Goal: Communication & Community: Answer question/provide support

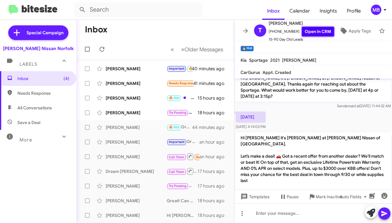
scroll to position [489, 0]
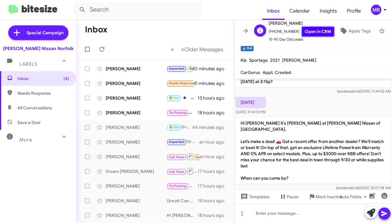
click at [306, 27] on link "Open in CRM" at bounding box center [318, 31] width 32 height 9
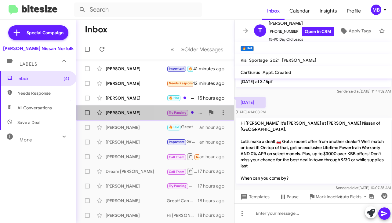
click at [171, 113] on span "Try Pausing" at bounding box center [178, 112] width 18 height 4
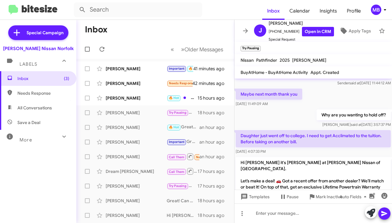
scroll to position [419, 0]
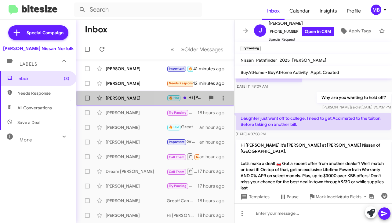
click at [193, 100] on div "🔥 Hot Hi [PERSON_NAME] it's [PERSON_NAME] at [PERSON_NAME] Nissan of [GEOGRAPHI…" at bounding box center [186, 97] width 38 height 7
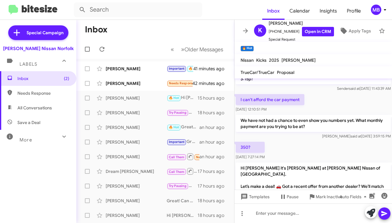
scroll to position [341, 0]
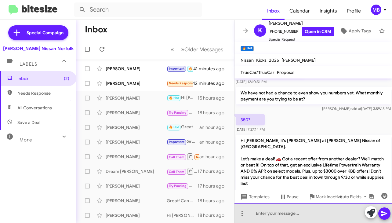
click at [264, 215] on div at bounding box center [312, 213] width 157 height 20
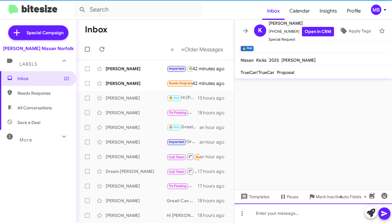
scroll to position [0, 0]
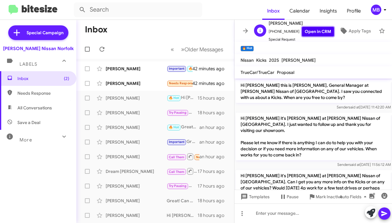
click at [310, 30] on link "Open in CRM" at bounding box center [318, 31] width 32 height 9
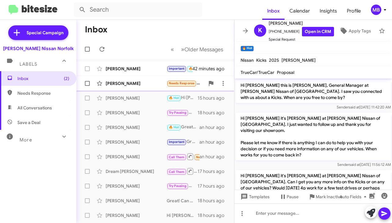
click at [146, 84] on div "[PERSON_NAME]" at bounding box center [136, 83] width 61 height 6
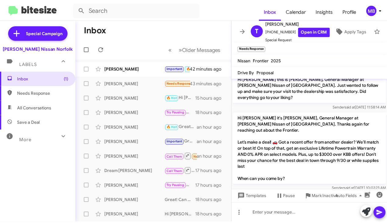
scroll to position [57, 0]
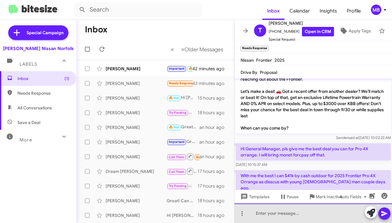
click at [270, 213] on div at bounding box center [312, 213] width 157 height 20
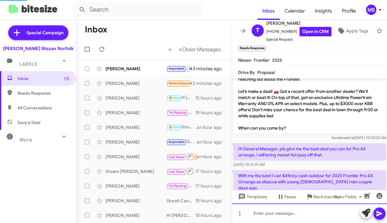
scroll to position [0, 0]
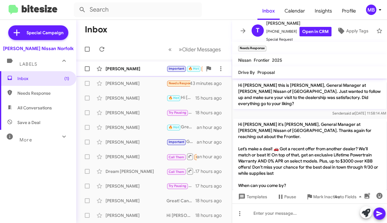
click at [178, 72] on span "Important 🔥 Hot Needs Response" at bounding box center [199, 68] width 64 height 7
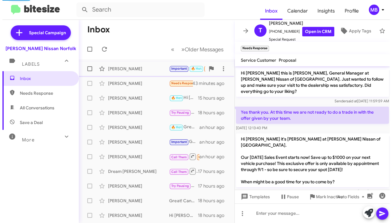
scroll to position [321, 0]
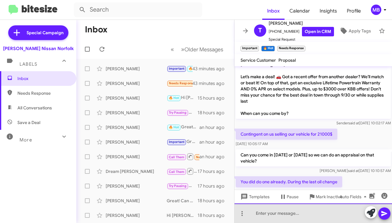
click at [282, 214] on div at bounding box center [312, 213] width 157 height 20
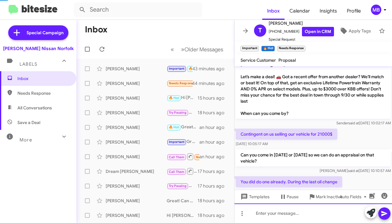
scroll to position [0, 0]
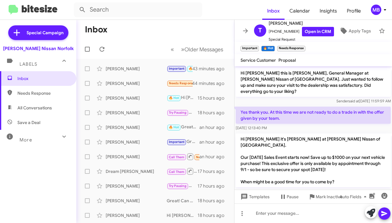
click at [31, 95] on span "Needs Response" at bounding box center [43, 93] width 52 height 6
type input "in:needs-response"
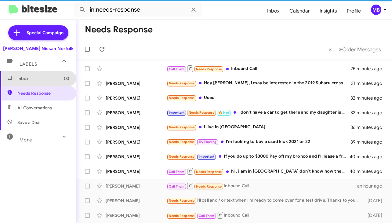
click at [40, 72] on span "Inbox (8)" at bounding box center [38, 78] width 76 height 15
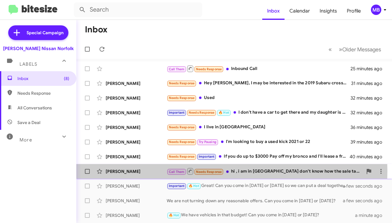
click at [194, 171] on span "Needs Response" at bounding box center [209, 170] width 30 height 5
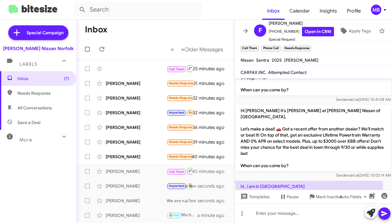
scroll to position [107, 0]
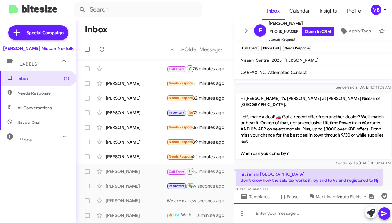
click at [281, 211] on div at bounding box center [312, 213] width 157 height 20
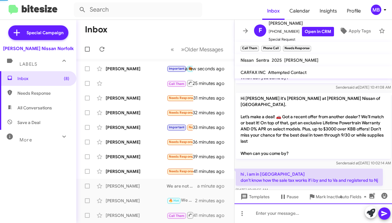
scroll to position [0, 0]
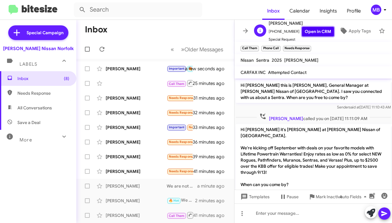
click at [316, 32] on link "Open in CRM" at bounding box center [318, 31] width 32 height 9
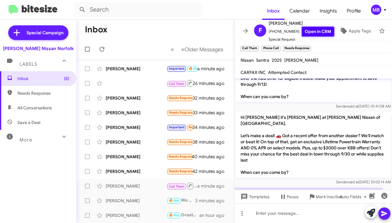
scroll to position [129, 0]
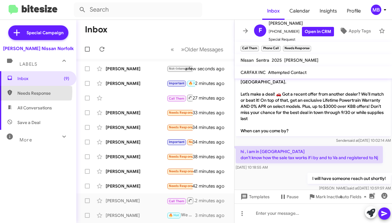
click at [17, 91] on span "Needs Response" at bounding box center [38, 93] width 76 height 15
type input "in:needs-response"
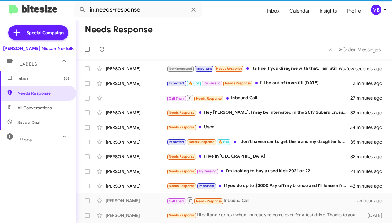
click at [42, 78] on span "Inbox (9)" at bounding box center [43, 78] width 52 height 6
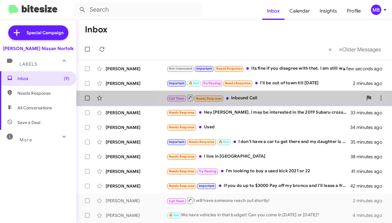
click at [255, 97] on div "Call Them Needs Response Inbound Call" at bounding box center [265, 98] width 196 height 8
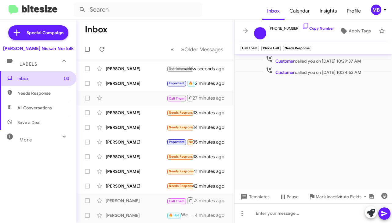
click at [29, 81] on span "Inbox (8)" at bounding box center [43, 78] width 52 height 6
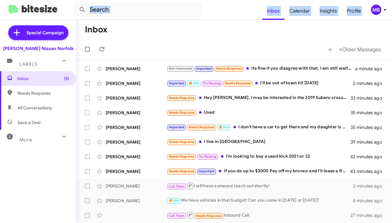
drag, startPoint x: 219, startPoint y: 185, endPoint x: 197, endPoint y: 20, distance: 166.5
click at [197, 20] on div "Inbox Calendar Insights Profile MB Special Campaign [PERSON_NAME] Nissan Norfol…" at bounding box center [196, 111] width 392 height 223
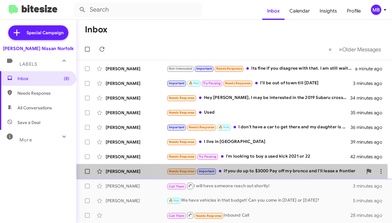
click at [231, 174] on div "Needs Response Important If you do up to $3000 Pay off my bronco and I'll lease…" at bounding box center [265, 171] width 196 height 7
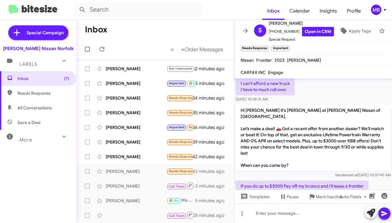
scroll to position [488, 0]
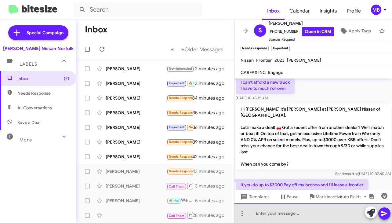
click at [262, 210] on div at bounding box center [312, 213] width 157 height 20
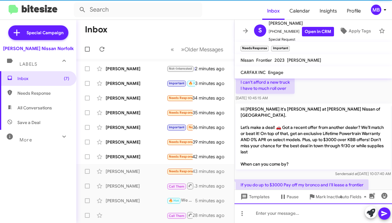
scroll to position [0, 0]
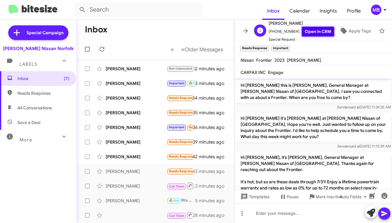
click at [307, 27] on link "Open in CRM" at bounding box center [318, 31] width 32 height 9
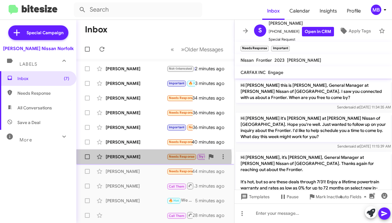
click at [154, 157] on div "[PERSON_NAME]" at bounding box center [136, 157] width 61 height 6
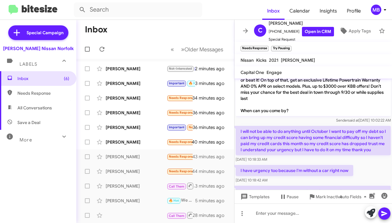
scroll to position [210, 0]
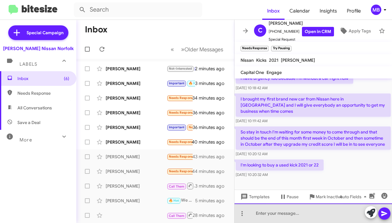
click at [290, 210] on div at bounding box center [312, 213] width 157 height 20
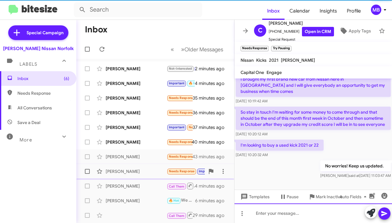
scroll to position [232, 0]
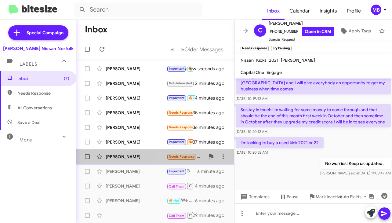
click at [177, 159] on span "Needs Response" at bounding box center [182, 156] width 30 height 7
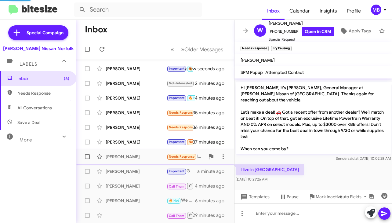
scroll to position [100, 0]
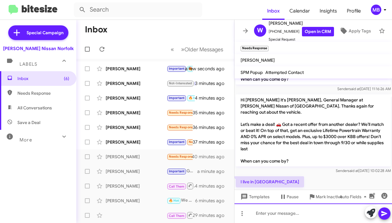
click at [273, 211] on div at bounding box center [312, 213] width 157 height 20
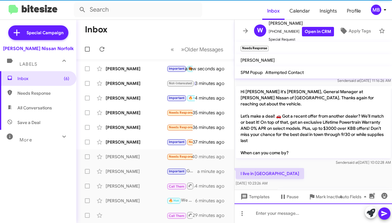
scroll to position [122, 0]
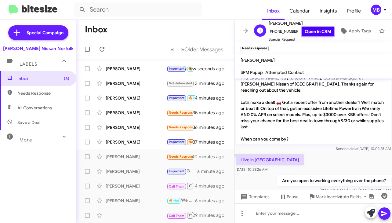
click at [315, 32] on link "Open in CRM" at bounding box center [318, 31] width 32 height 9
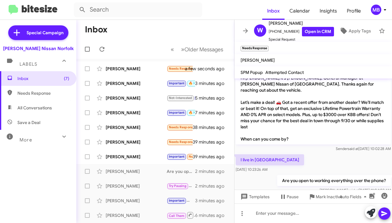
click at [48, 91] on span "Needs Response" at bounding box center [43, 93] width 52 height 6
type input "in:needs-response"
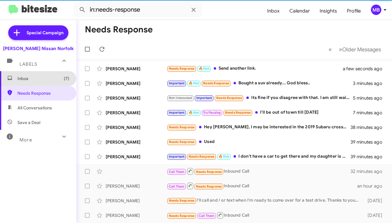
click at [48, 80] on span "Inbox (7)" at bounding box center [43, 78] width 52 height 6
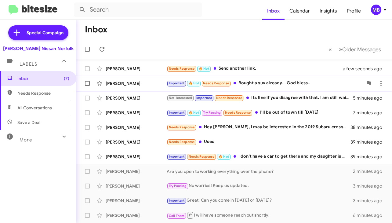
click at [239, 82] on div "Important 🔥 Hot Needs Response Bought a suv already... God bless.." at bounding box center [265, 83] width 196 height 7
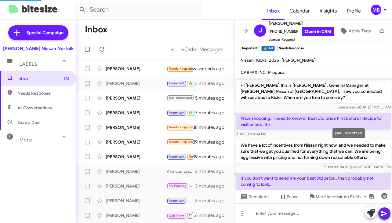
scroll to position [355, 0]
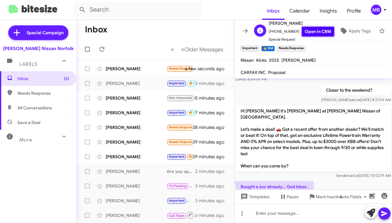
click at [310, 30] on link "Open in CRM" at bounding box center [318, 31] width 32 height 9
click at [318, 196] on span "Mark Inactive" at bounding box center [329, 196] width 27 height 11
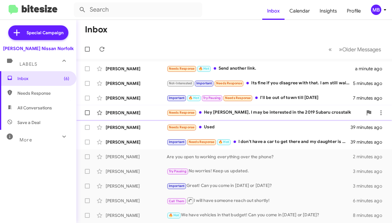
click at [212, 116] on div "[PERSON_NAME] Needs Response Hey [PERSON_NAME], I may be interested in the 2019…" at bounding box center [234, 113] width 306 height 12
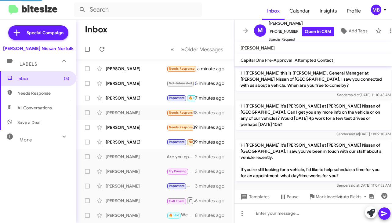
scroll to position [396, 0]
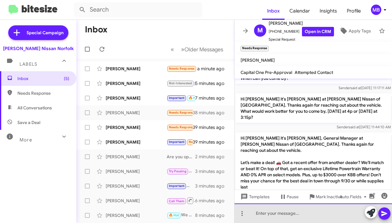
click at [282, 215] on div at bounding box center [312, 213] width 157 height 20
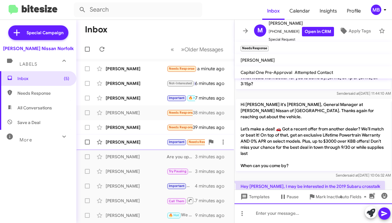
scroll to position [431, 0]
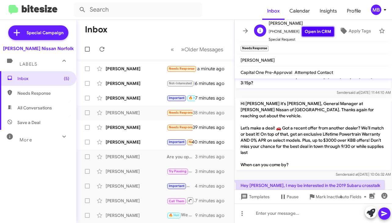
click at [316, 31] on link "Open in CRM" at bounding box center [318, 31] width 32 height 9
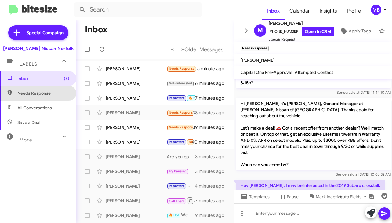
click at [46, 91] on span "Needs Response" at bounding box center [43, 93] width 52 height 6
type input "in:needs-response"
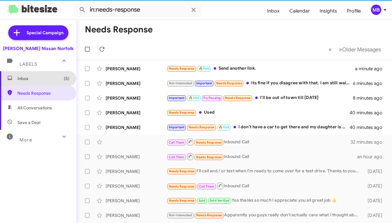
click at [49, 81] on span "Inbox (5)" at bounding box center [38, 78] width 76 height 15
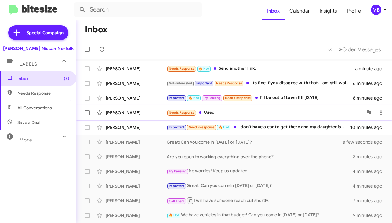
click at [204, 113] on div "Needs Response Used" at bounding box center [265, 112] width 196 height 7
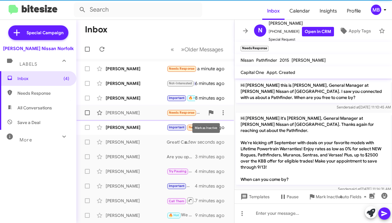
scroll to position [134, 0]
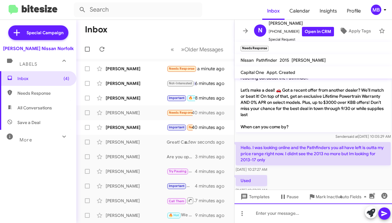
click at [277, 212] on div at bounding box center [312, 213] width 157 height 20
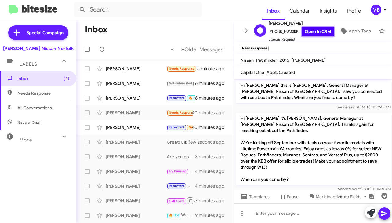
click at [318, 27] on link "Open in CRM" at bounding box center [318, 31] width 32 height 9
click at [36, 93] on span "Needs Response" at bounding box center [43, 93] width 52 height 6
type input "in:needs-response"
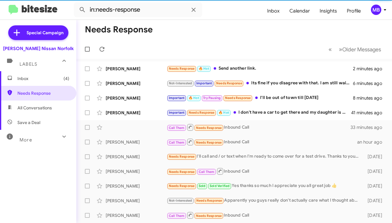
click at [38, 79] on span "Inbox (4)" at bounding box center [43, 78] width 52 height 6
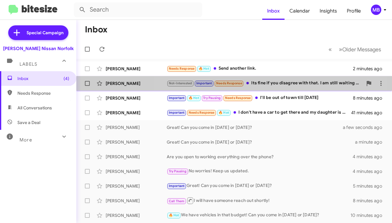
click at [240, 84] on span "Needs Response" at bounding box center [229, 83] width 26 height 4
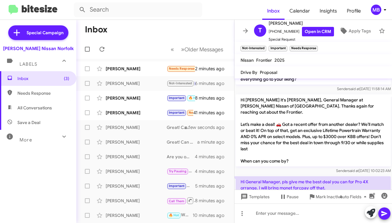
scroll to position [22, 0]
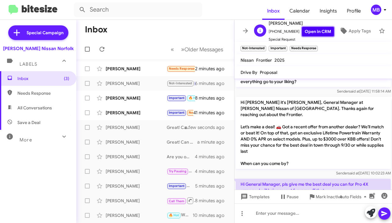
click at [312, 29] on link "Open in CRM" at bounding box center [318, 31] width 32 height 9
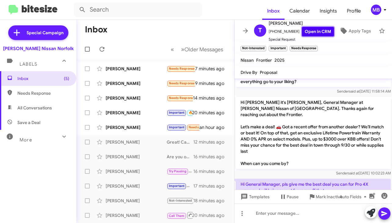
scroll to position [149, 0]
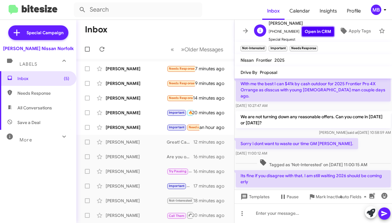
click at [317, 31] on link "Open in CRM" at bounding box center [318, 31] width 32 height 9
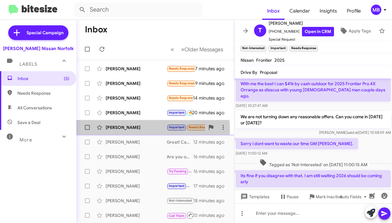
click at [135, 129] on div "[PERSON_NAME]" at bounding box center [136, 127] width 61 height 6
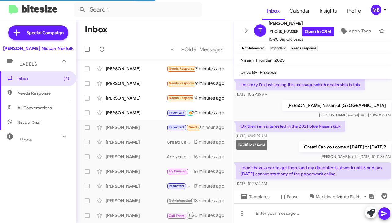
scroll to position [617, 0]
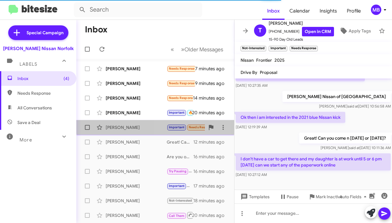
click at [186, 125] on span "Needs Response" at bounding box center [201, 126] width 30 height 5
click at [167, 128] on small "Important" at bounding box center [176, 128] width 19 height 6
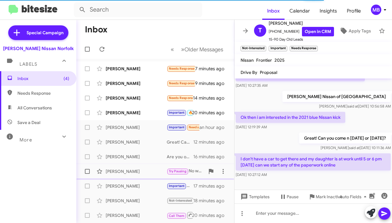
click at [178, 167] on div "[PERSON_NAME] Try Pausing No worries! Keep us updated. 16 minutes ago" at bounding box center [155, 171] width 148 height 12
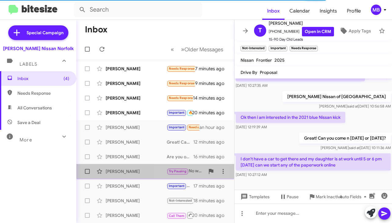
scroll to position [232, 0]
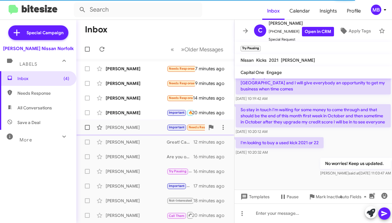
click at [171, 123] on div "[PERSON_NAME] Important Needs Response 🔥 Hot I don't have a car to get there an…" at bounding box center [155, 127] width 148 height 12
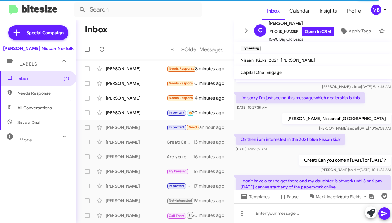
scroll to position [617, 0]
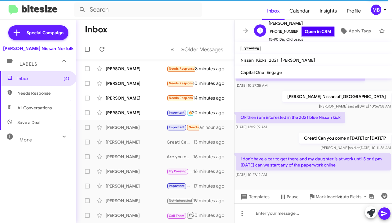
click at [302, 28] on link "Open in CRM" at bounding box center [318, 31] width 32 height 9
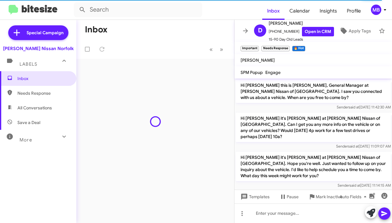
scroll to position [617, 0]
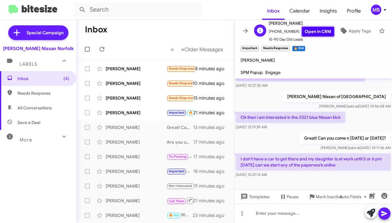
click at [302, 28] on link "Open in CRM" at bounding box center [318, 31] width 32 height 9
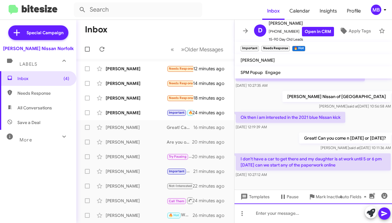
click at [277, 215] on div at bounding box center [312, 213] width 157 height 20
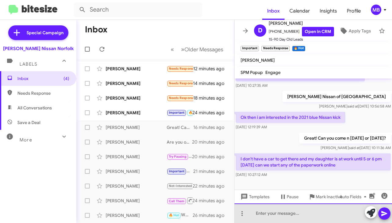
paste div
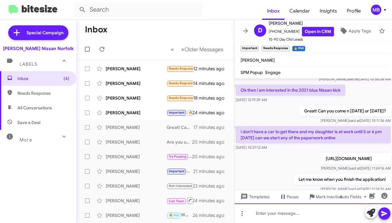
scroll to position [662, 0]
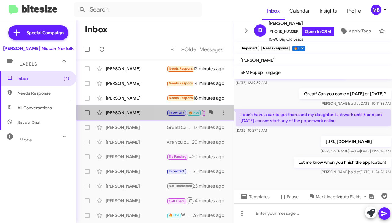
click at [170, 112] on span "Important" at bounding box center [177, 112] width 16 height 4
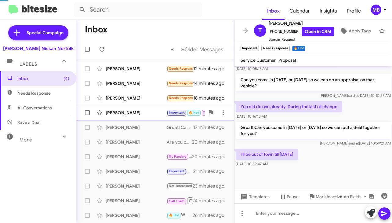
scroll to position [372, 0]
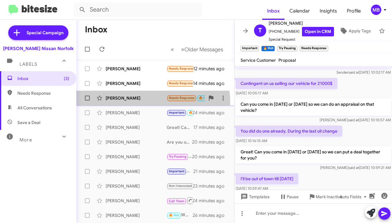
click at [152, 102] on div "Angela Torres Needs Response 🔥 Hot Send another link. 18 minutes ago" at bounding box center [155, 98] width 148 height 12
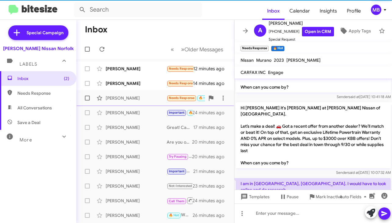
scroll to position [400, 0]
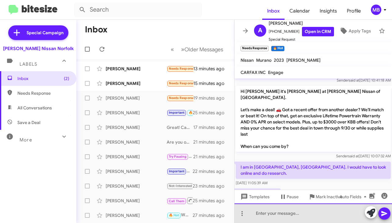
click at [282, 209] on div at bounding box center [312, 213] width 157 height 20
click at [282, 209] on div "46970254" at bounding box center [312, 213] width 157 height 20
click at [293, 210] on div at bounding box center [312, 213] width 157 height 20
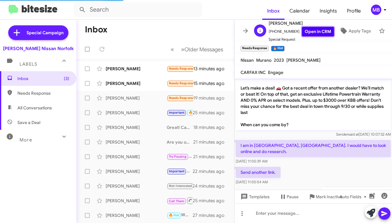
scroll to position [422, 0]
click at [309, 27] on link "Open in CRM" at bounding box center [318, 31] width 32 height 9
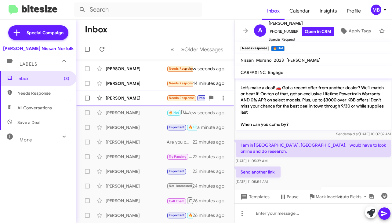
click at [186, 103] on div "Naudya Mapp Needs Response Important Thanks Josh, just a week too late. 16 minu…" at bounding box center [155, 98] width 148 height 12
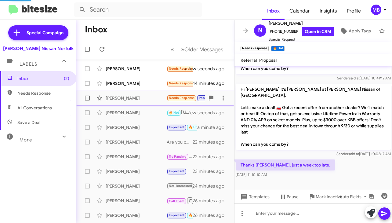
scroll to position [191, 0]
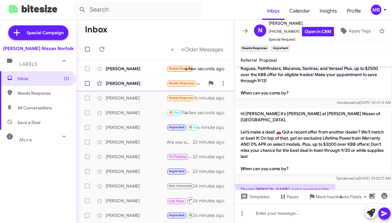
click at [175, 88] on div "Michael Haynes Needs Response Unfortunately I can't 14 minutes ago" at bounding box center [155, 83] width 148 height 12
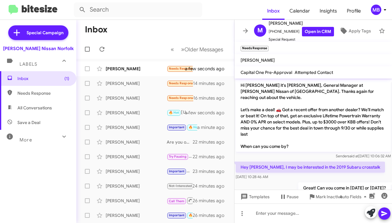
scroll to position [453, 0]
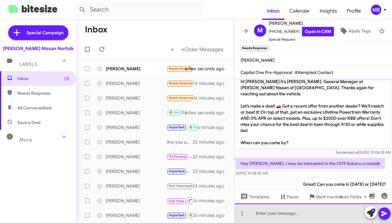
click at [275, 217] on div at bounding box center [312, 213] width 157 height 20
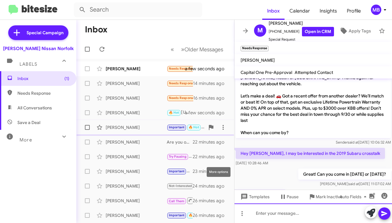
scroll to position [475, 0]
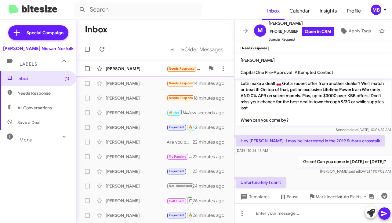
click at [153, 69] on div "[PERSON_NAME]" at bounding box center [136, 69] width 61 height 6
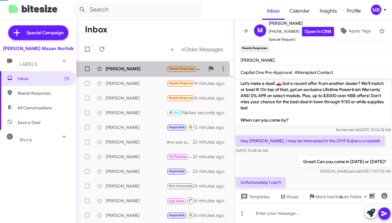
scroll to position [179, 0]
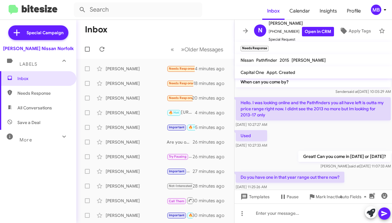
click at [49, 204] on div "Inbox Needs Response All Conversations Save a Deal More Important 🔥 Hot Appoint…" at bounding box center [38, 138] width 76 height 134
click at [275, 216] on div at bounding box center [312, 213] width 157 height 20
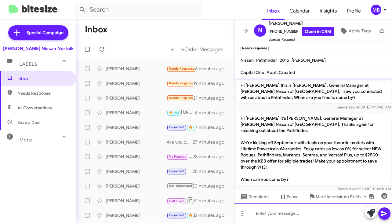
scroll to position [201, 0]
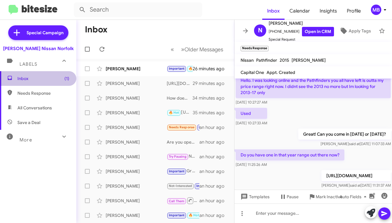
click at [42, 85] on span "Inbox (1)" at bounding box center [38, 78] width 76 height 15
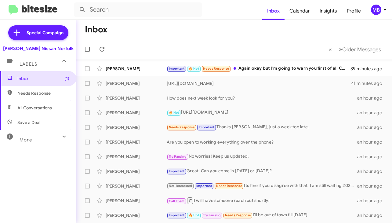
click at [246, 35] on mat-toolbar-row "Inbox" at bounding box center [234, 30] width 316 height 20
click at [35, 92] on span "Needs Response" at bounding box center [43, 93] width 52 height 6
type input "in:needs-response"
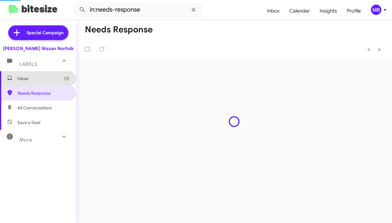
click at [43, 73] on span "Inbox (1)" at bounding box center [38, 78] width 76 height 15
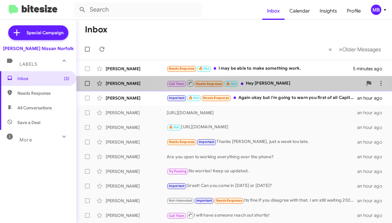
click at [250, 85] on div "Call Them Needs Response 🔥 Hot Hey Josh" at bounding box center [265, 83] width 196 height 8
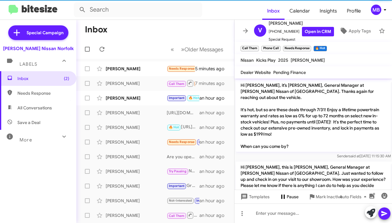
scroll to position [372, 0]
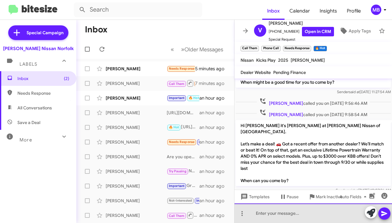
click at [276, 215] on div at bounding box center [312, 213] width 157 height 20
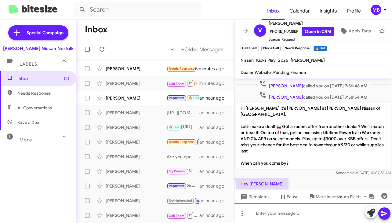
scroll to position [394, 0]
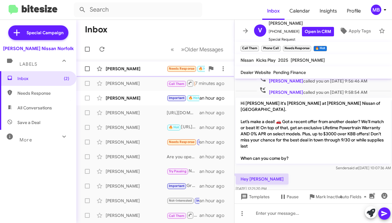
click at [172, 72] on div "Michael Haynes Needs Response 🔥 Hot I may be able to make something work. 5 min…" at bounding box center [155, 69] width 148 height 12
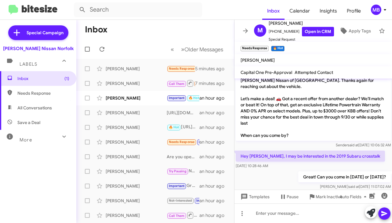
scroll to position [498, 0]
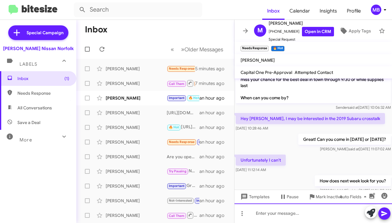
click at [266, 212] on div at bounding box center [312, 213] width 157 height 20
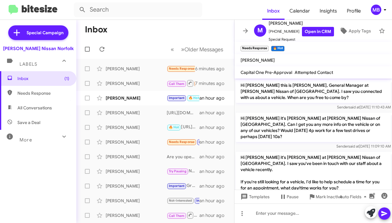
click at [153, 32] on mat-toolbar-row "Inbox" at bounding box center [155, 30] width 158 height 20
